Goal: Task Accomplishment & Management: Use online tool/utility

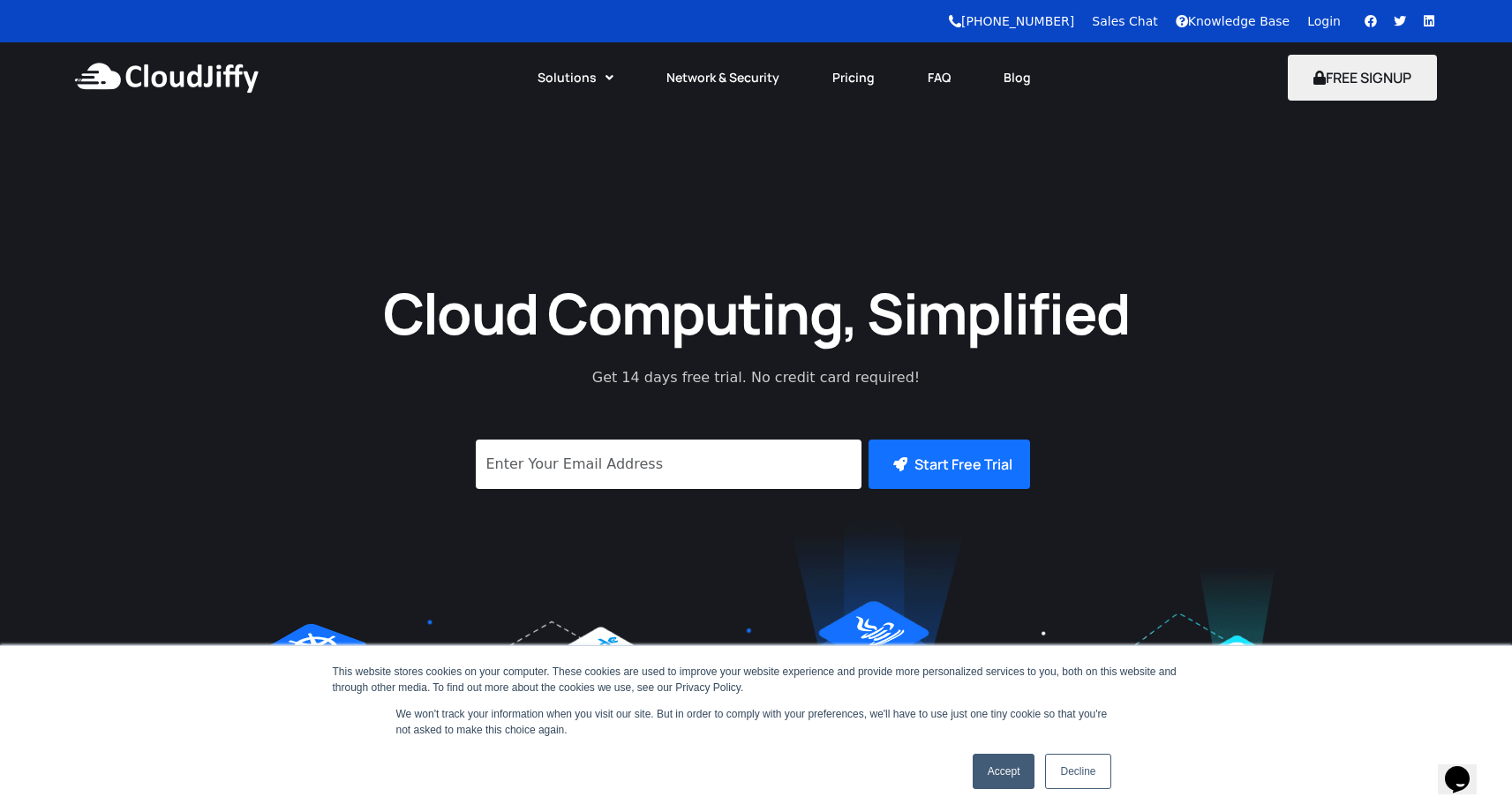
click at [1324, 24] on link "Login" at bounding box center [1323, 21] width 34 height 15
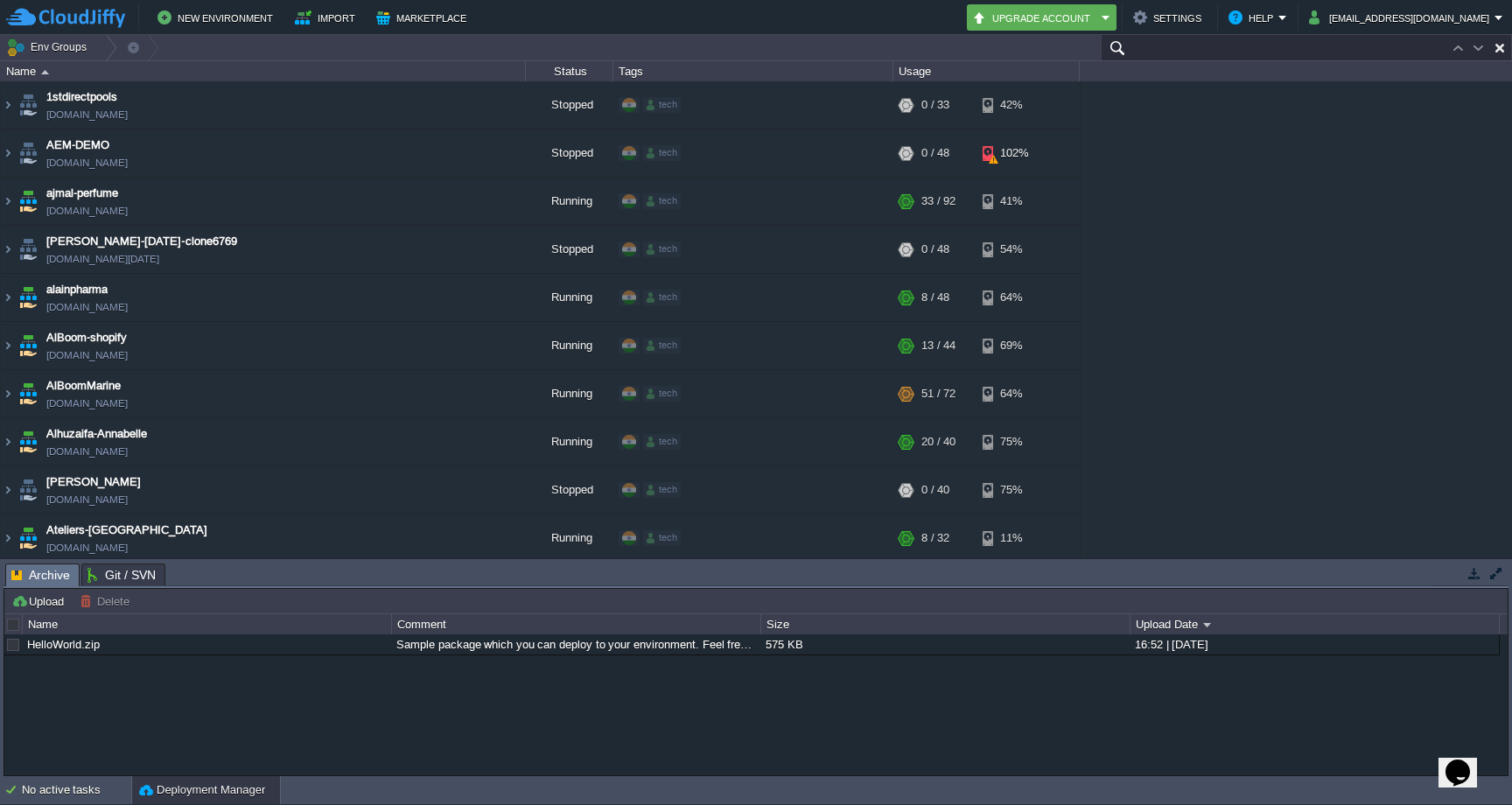
click at [1418, 49] on input "text" at bounding box center [1306, 47] width 411 height 25
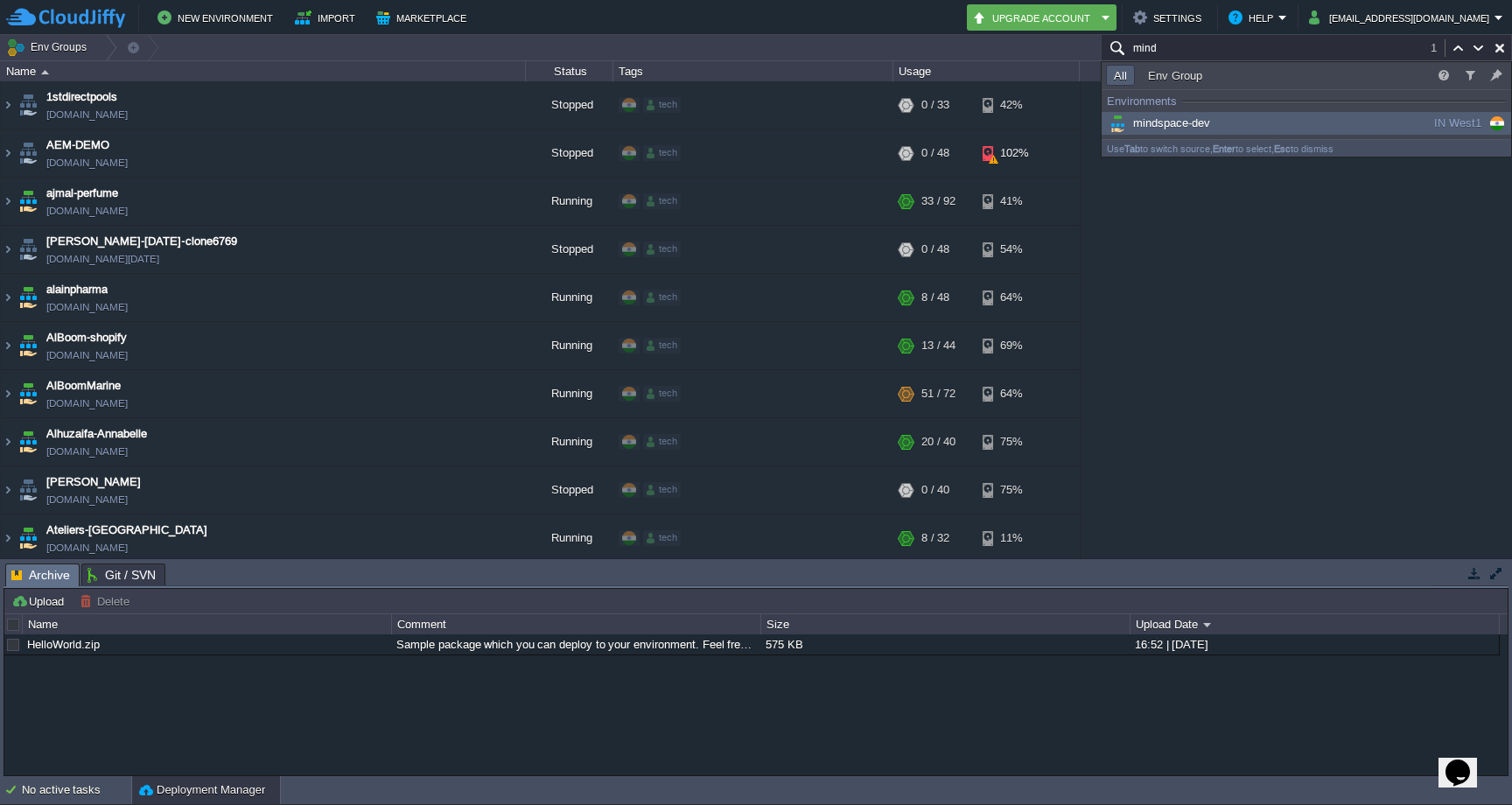
type input "mind"
click at [1168, 117] on span "mindspace-dev" at bounding box center [1158, 123] width 104 height 13
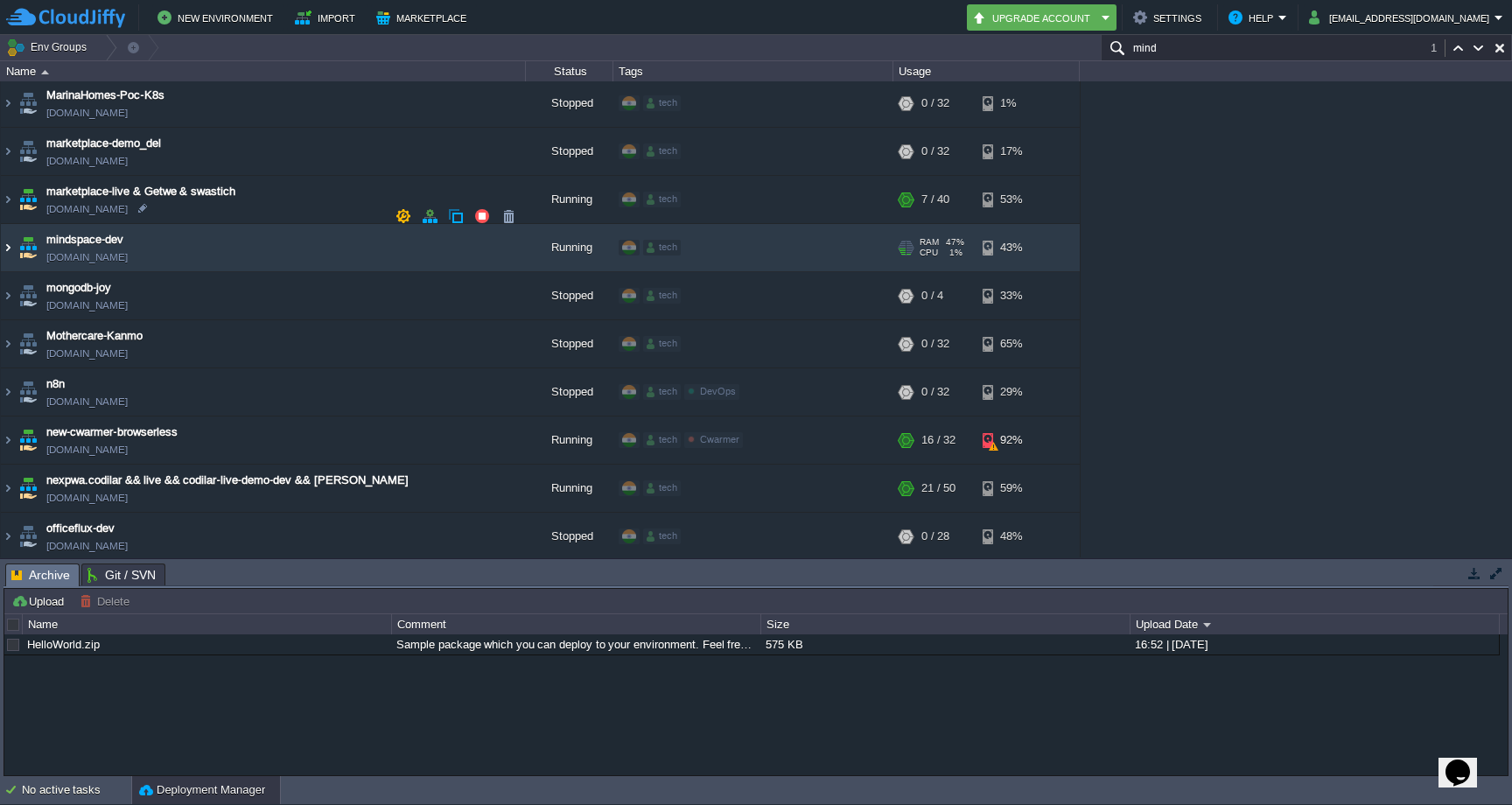
click at [5, 224] on img at bounding box center [8, 247] width 14 height 47
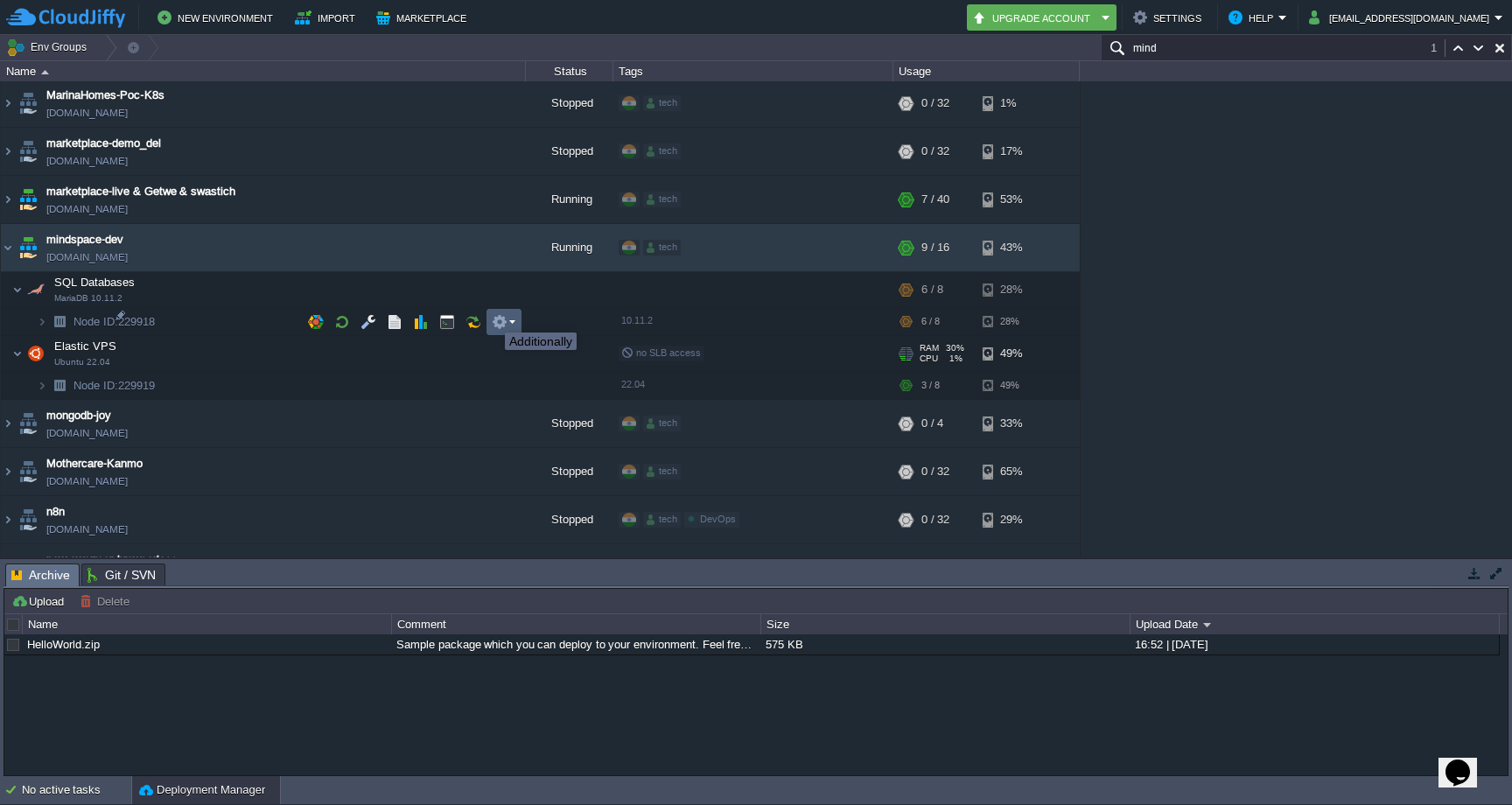
click at [499, 325] on button "button" at bounding box center [500, 322] width 15 height 15
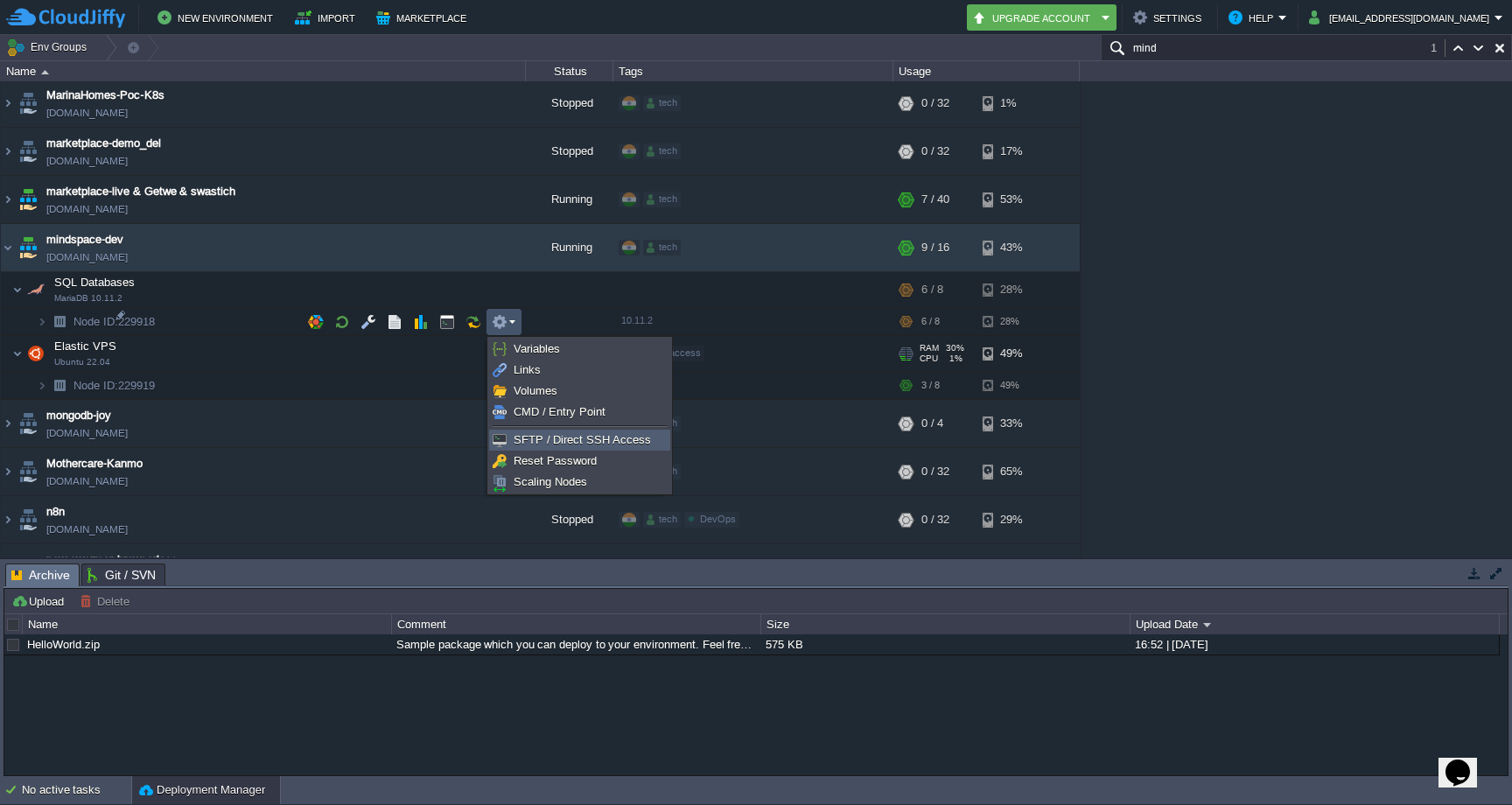
click at [557, 438] on span "SFTP / Direct SSH Access" at bounding box center [582, 440] width 137 height 13
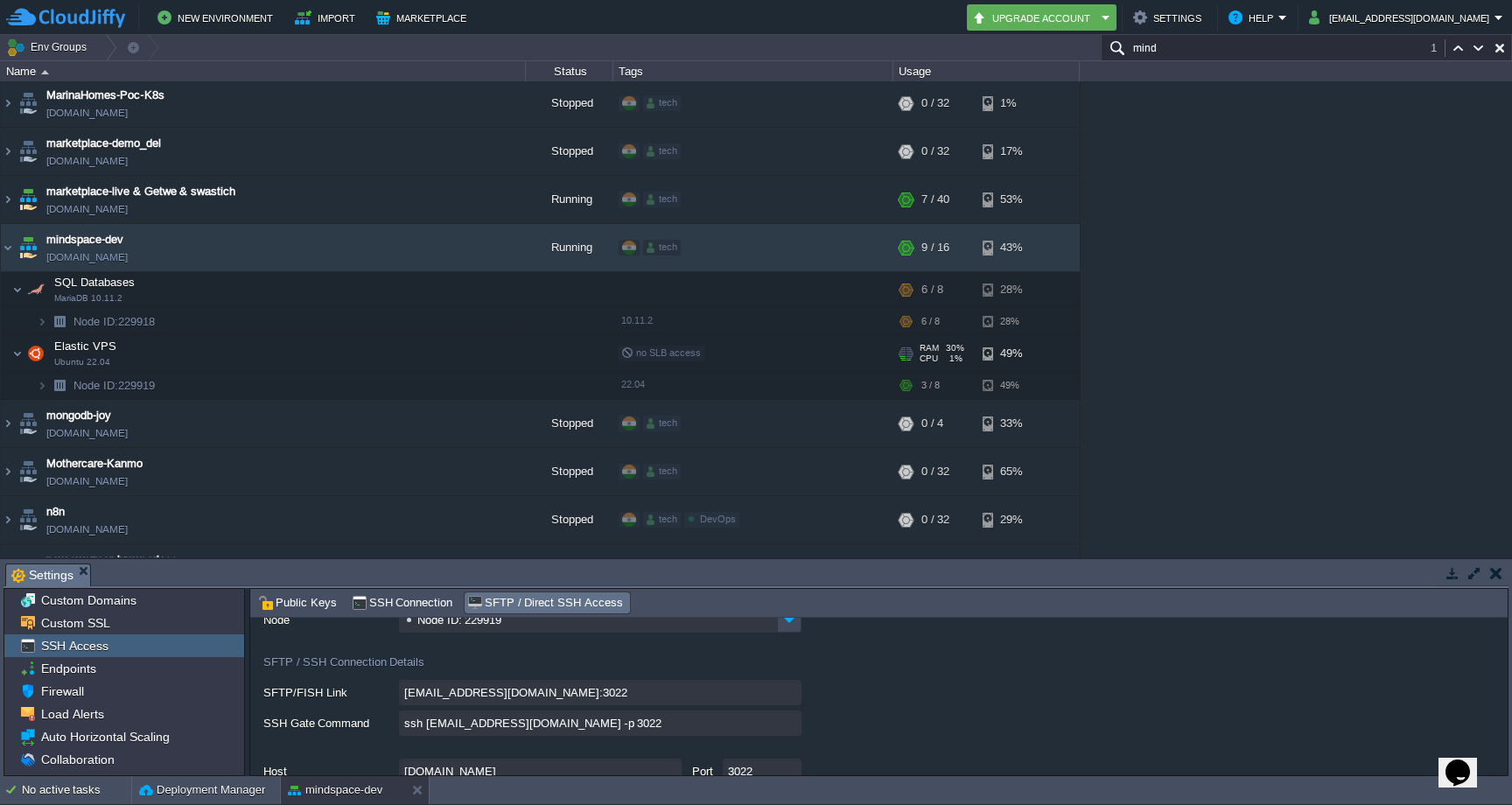
scroll to position [94, 0]
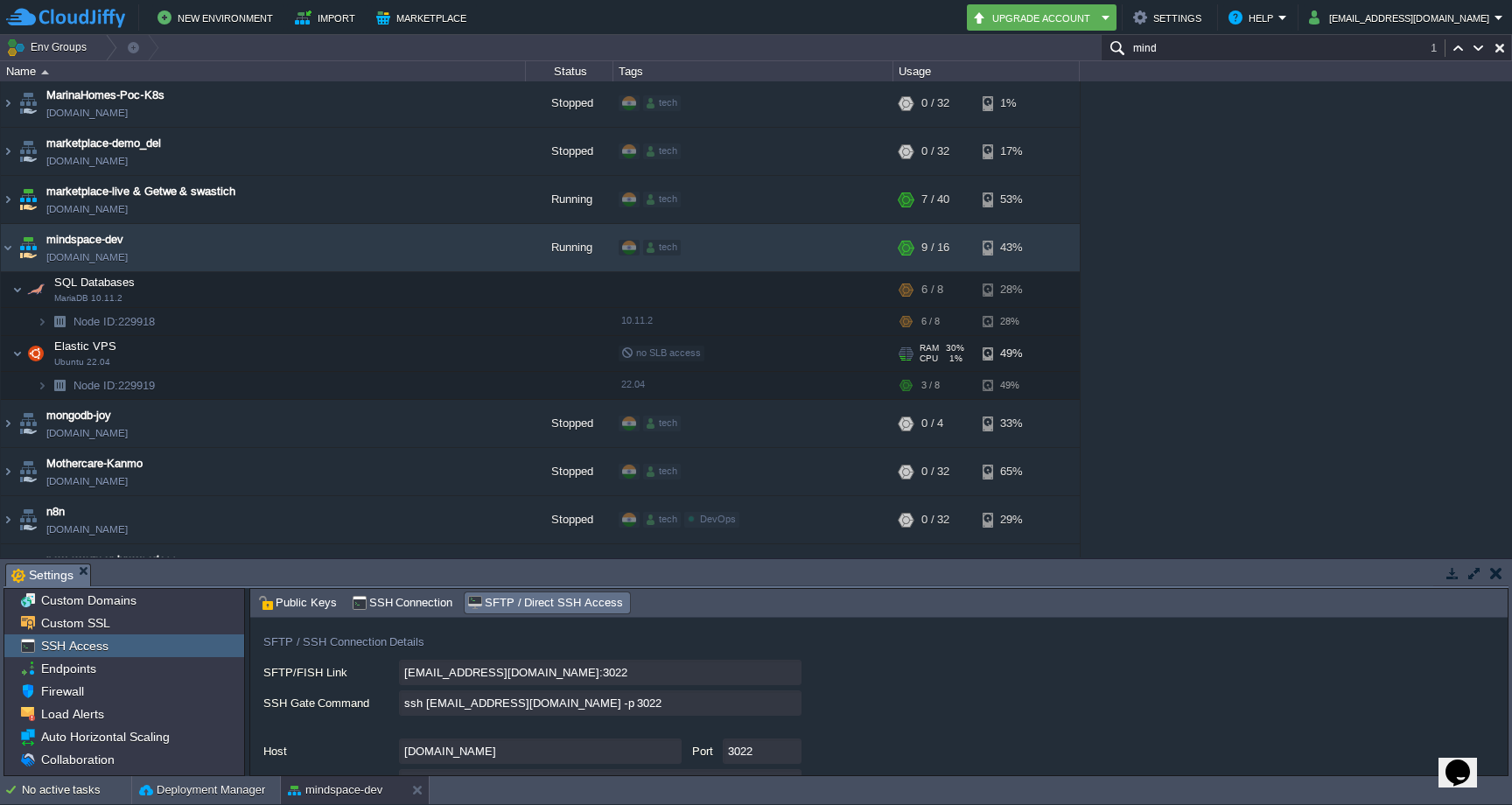
click at [791, 703] on input "ssh [EMAIL_ADDRESS][DOMAIN_NAME] -p 3022" at bounding box center [599, 703] width 402 height 25
click at [790, 709] on input "ssh [EMAIL_ADDRESS][DOMAIN_NAME] -p 3022" at bounding box center [599, 703] width 402 height 25
